Goal: Information Seeking & Learning: Understand process/instructions

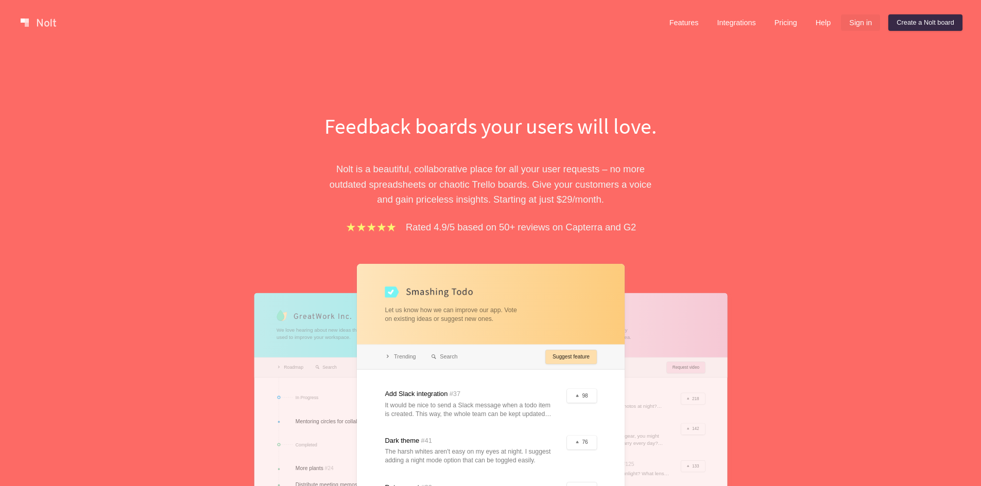
click at [858, 24] on link "Sign in" at bounding box center [860, 22] width 39 height 16
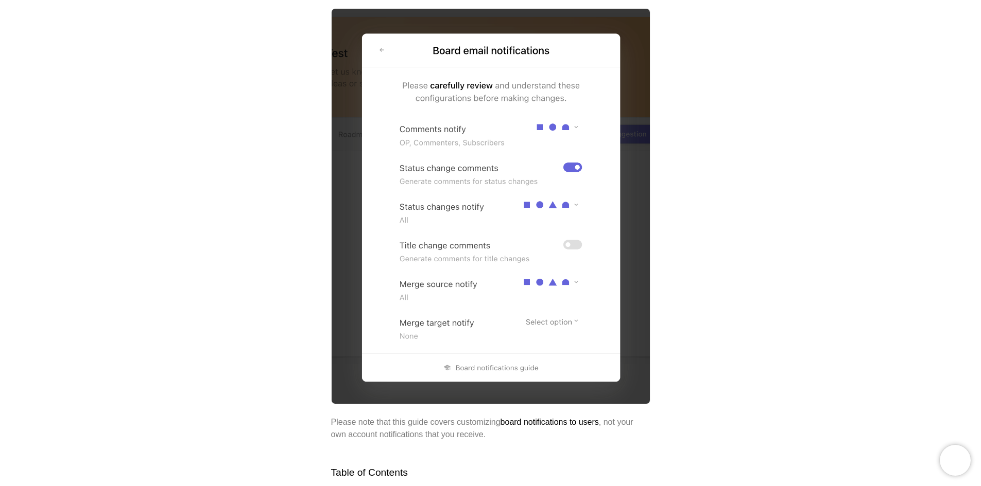
scroll to position [295, 0]
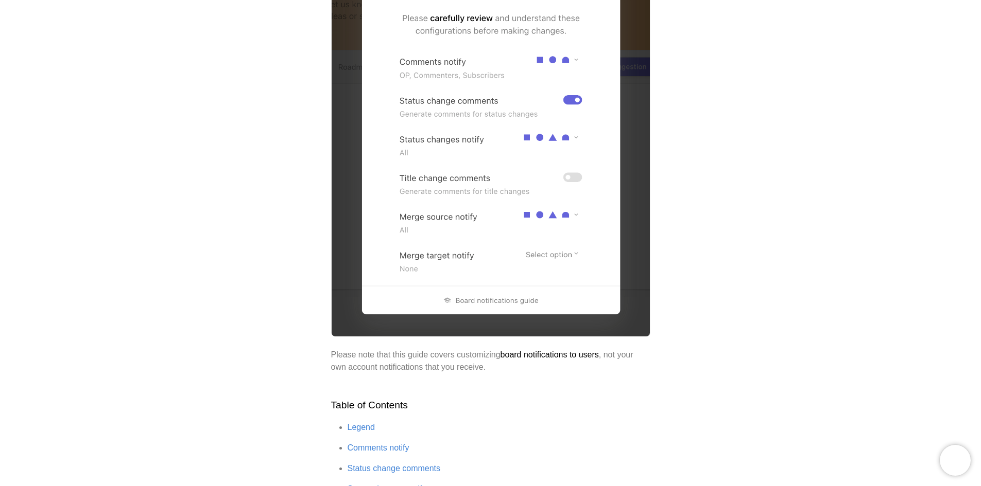
click at [394, 370] on p "Please note that this guide covers customizing board notifications to users , n…" at bounding box center [490, 361] width 319 height 25
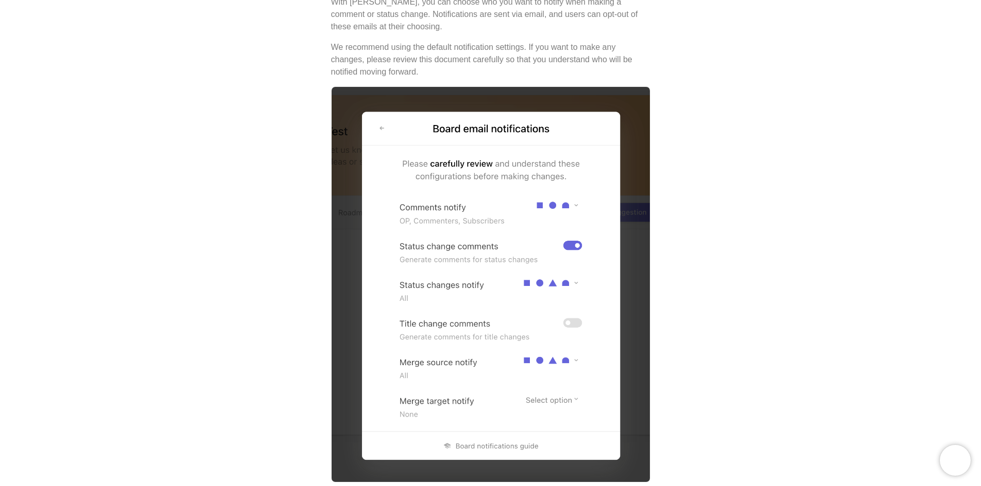
scroll to position [141, 0]
